Goal: Task Accomplishment & Management: Complete application form

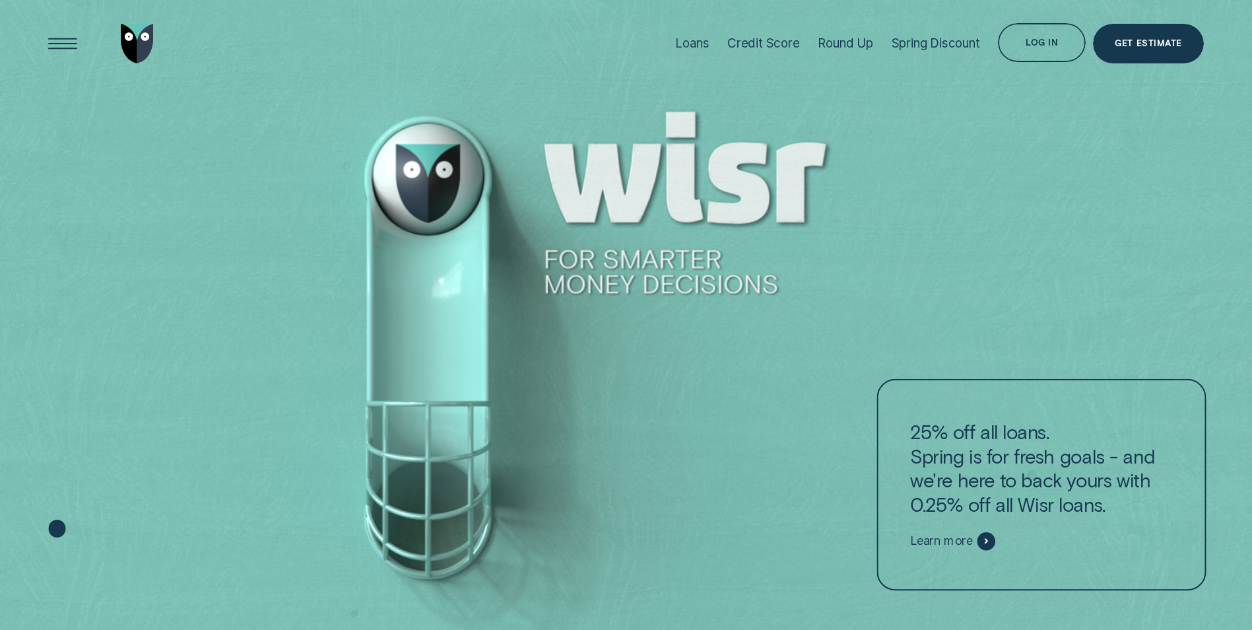
click at [430, 191] on div at bounding box center [626, 315] width 1252 height 630
drag, startPoint x: 430, startPoint y: 172, endPoint x: 426, endPoint y: 251, distance: 79.3
click at [425, 249] on div at bounding box center [626, 315] width 1252 height 630
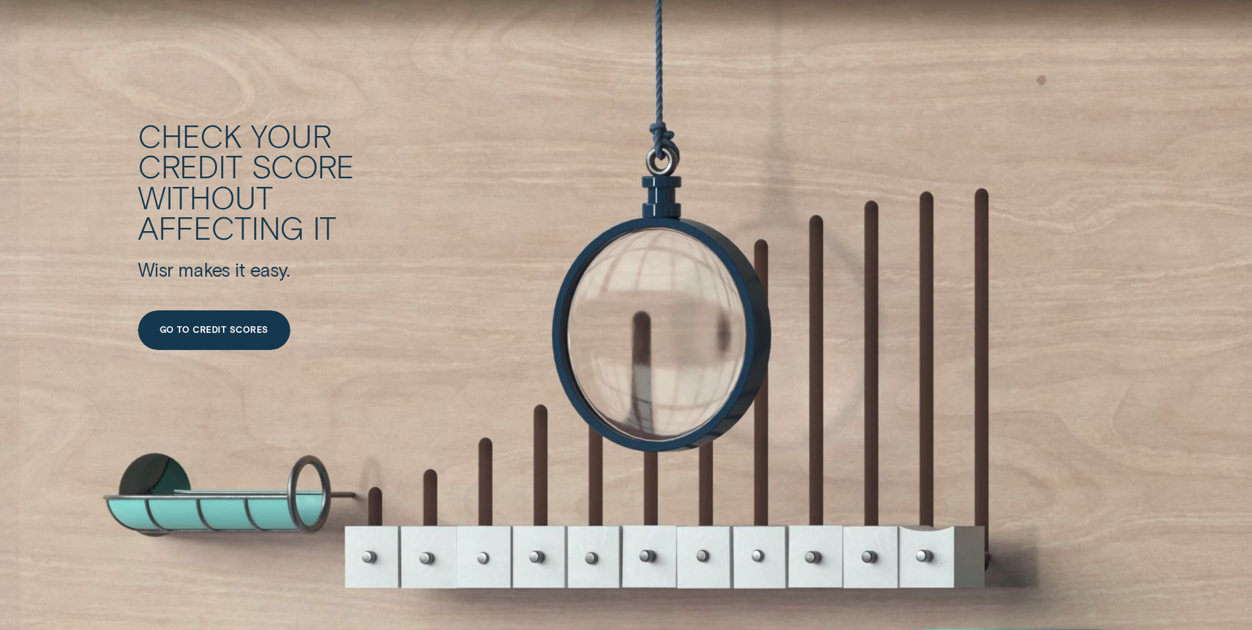
scroll to position [2376, 0]
drag, startPoint x: 654, startPoint y: 562, endPoint x: 635, endPoint y: 508, distance: 57.2
click at [635, 508] on div "Check your credit score without affecting it Wisr makes it easy. Go to credit s…" at bounding box center [626, 339] width 1252 height 835
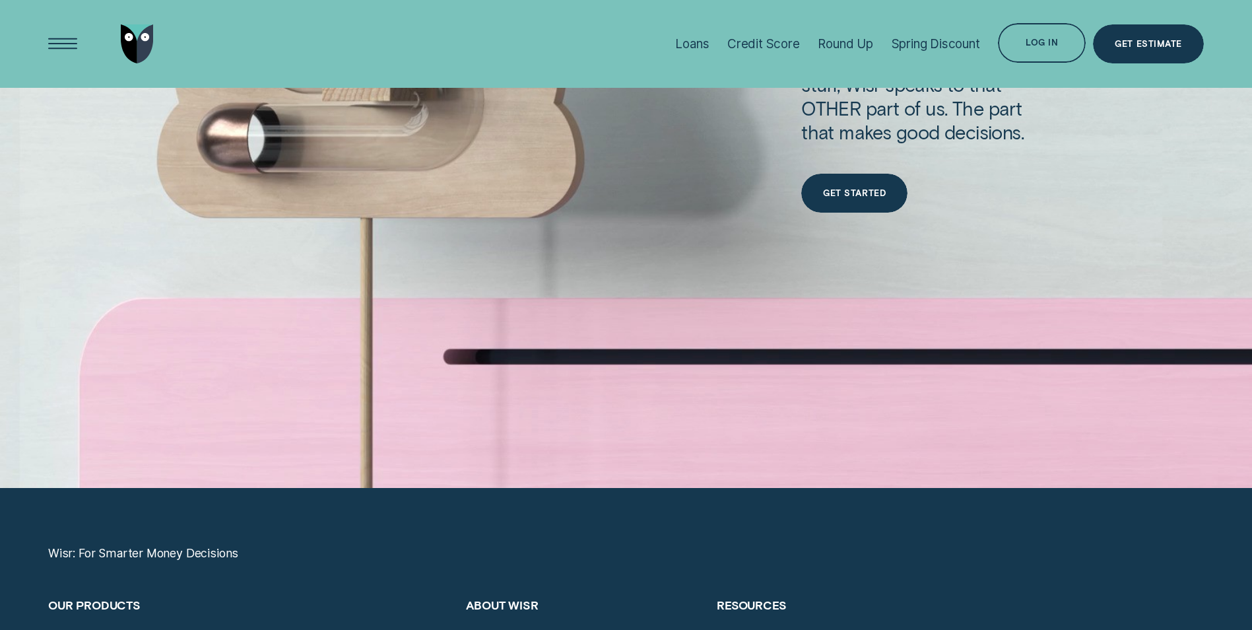
scroll to position [5017, 0]
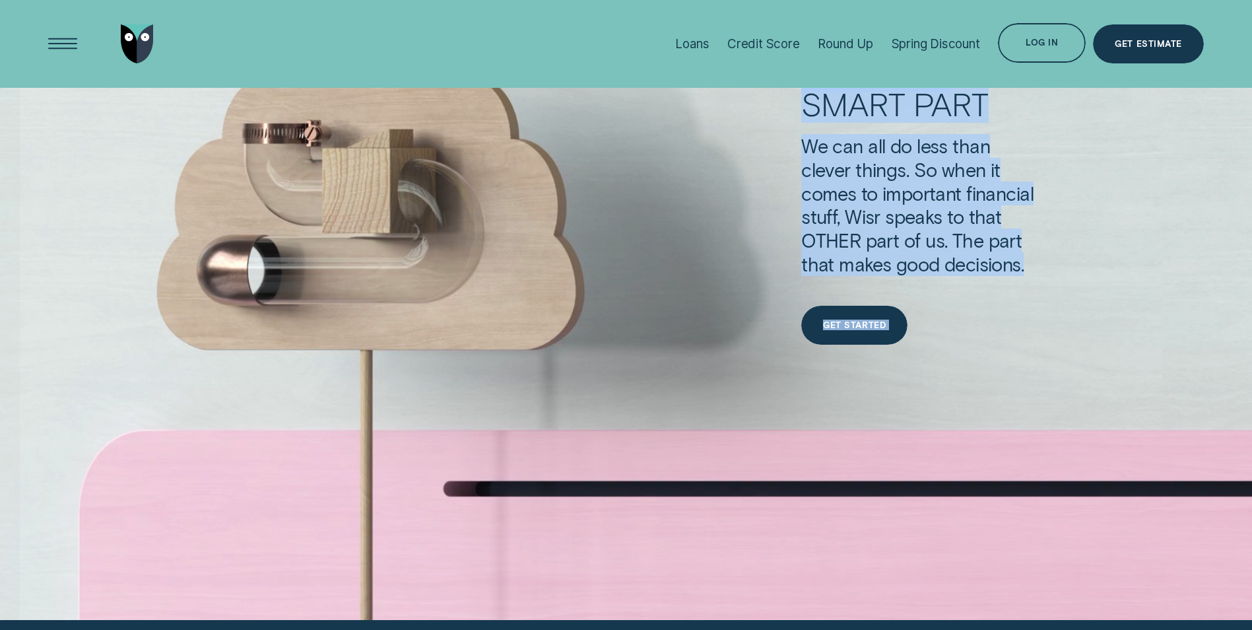
drag, startPoint x: 1251, startPoint y: 503, endPoint x: 1256, endPoint y: 381, distance: 122.2
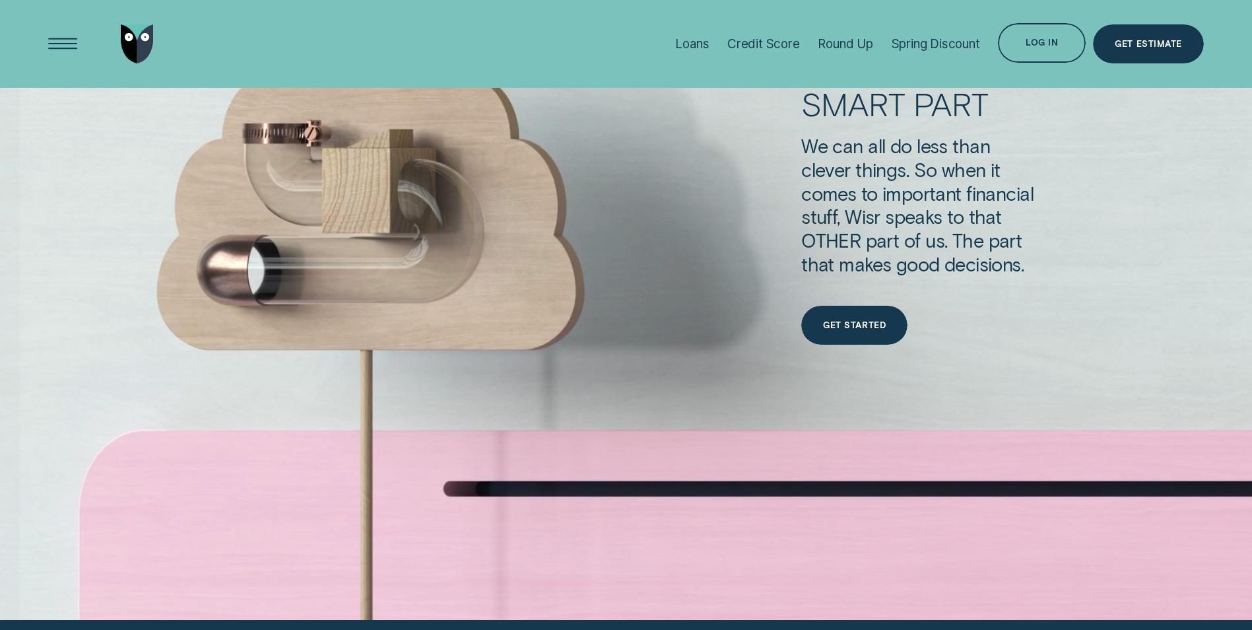
drag, startPoint x: 1256, startPoint y: 381, endPoint x: 1243, endPoint y: 459, distance: 79.5
click at [1243, 458] on div "For your smart part We can all do less than clever things. So when it comes to …" at bounding box center [626, 202] width 1252 height 835
click at [832, 321] on div "Get Started" at bounding box center [854, 325] width 63 height 8
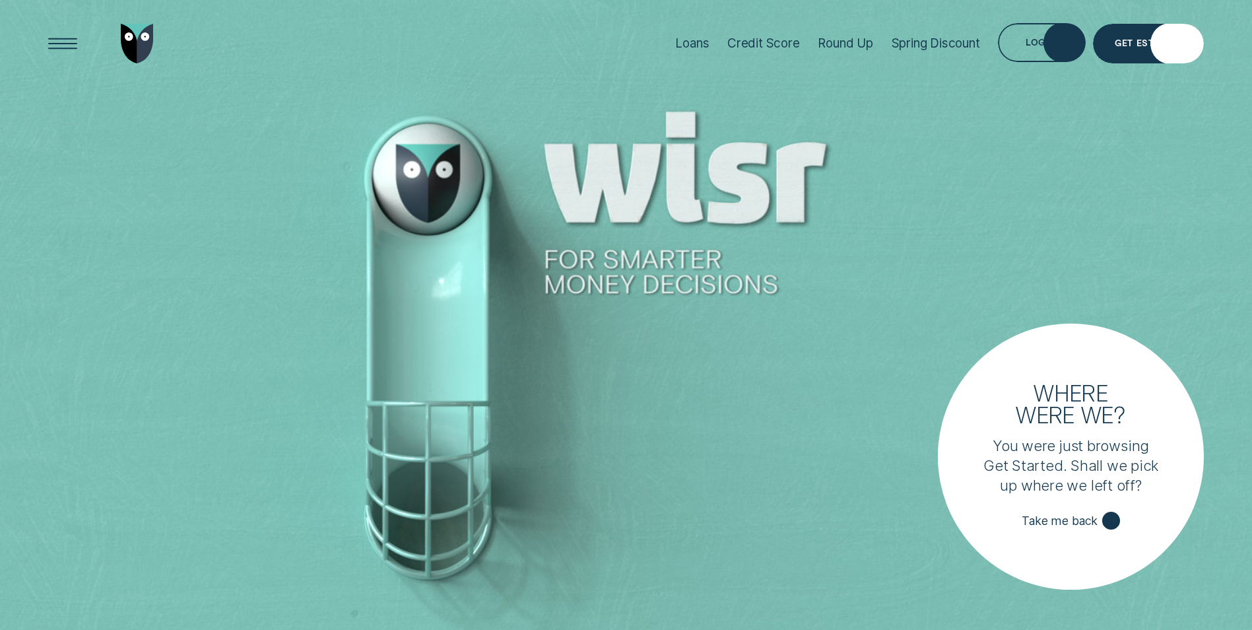
scroll to position [5017, 0]
